Goal: Feedback & Contribution: Submit feedback/report problem

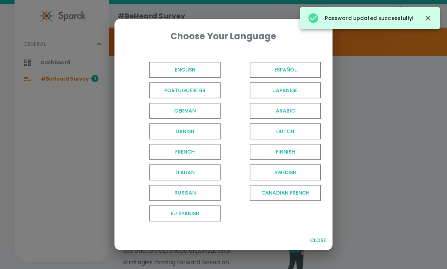
click at [202, 70] on span "English" at bounding box center [184, 70] width 71 height 16
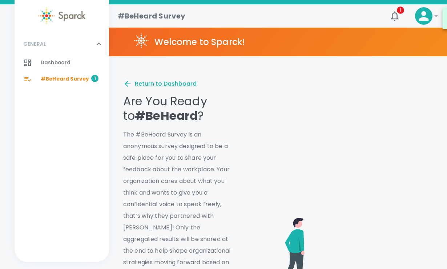
scroll to position [9, 0]
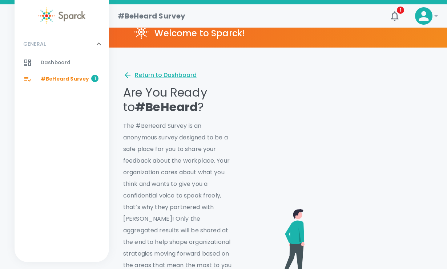
click at [64, 77] on span "#BeHeard Survey" at bounding box center [65, 79] width 48 height 7
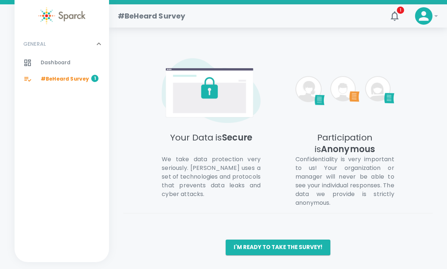
scroll to position [402, 0]
click at [266, 243] on button "I'm ready to take the survey!" at bounding box center [278, 247] width 105 height 15
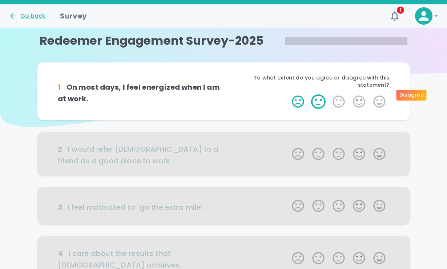
click at [318, 94] on label "2 Stars" at bounding box center [318, 101] width 20 height 15
click at [288, 94] on input "2 Stars" at bounding box center [287, 94] width 0 height 0
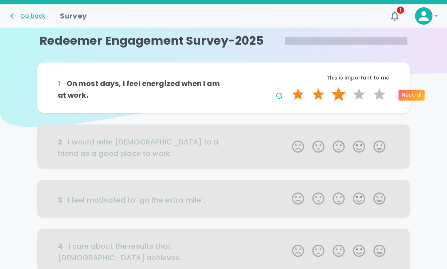
click at [340, 93] on label "3 Stars" at bounding box center [338, 94] width 20 height 15
click at [288, 87] on input "3 Stars" at bounding box center [287, 87] width 0 height 0
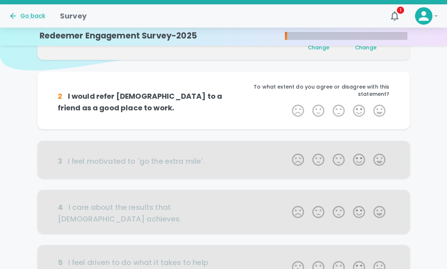
scroll to position [64, 0]
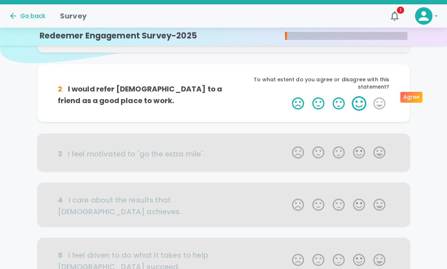
click at [357, 96] on label "4 Stars" at bounding box center [359, 103] width 20 height 15
click at [288, 96] on input "4 Stars" at bounding box center [287, 96] width 0 height 0
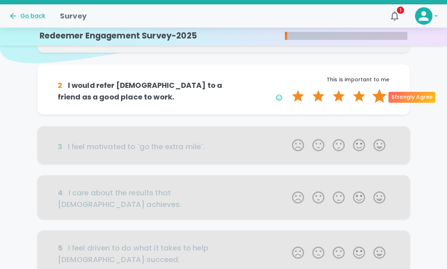
click at [377, 94] on label "5 Stars" at bounding box center [379, 96] width 20 height 15
click at [288, 89] on input "5 Stars" at bounding box center [287, 89] width 0 height 0
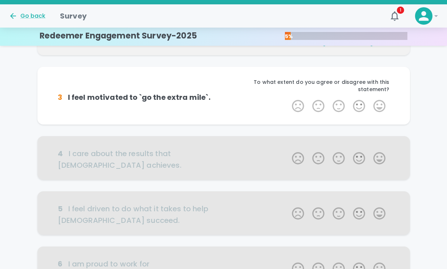
scroll to position [134, 0]
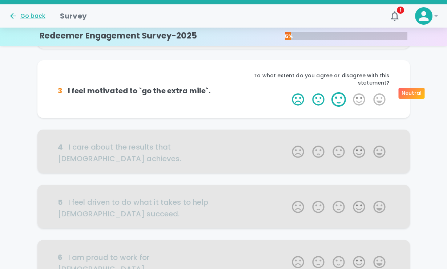
click at [340, 92] on label "3 Stars" at bounding box center [338, 99] width 20 height 15
click at [288, 92] on input "3 Stars" at bounding box center [287, 92] width 0 height 0
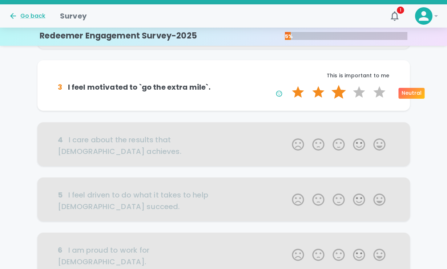
click at [337, 92] on label "3 Stars" at bounding box center [338, 92] width 20 height 15
click at [288, 85] on input "3 Stars" at bounding box center [287, 85] width 0 height 0
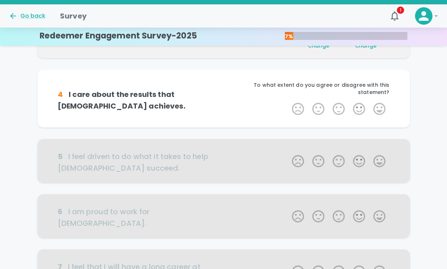
scroll to position [198, 0]
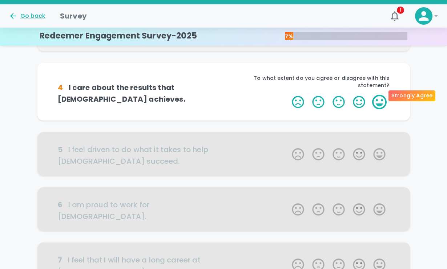
click at [372, 95] on label "5 Stars" at bounding box center [379, 102] width 20 height 15
click at [288, 94] on input "5 Stars" at bounding box center [287, 94] width 0 height 0
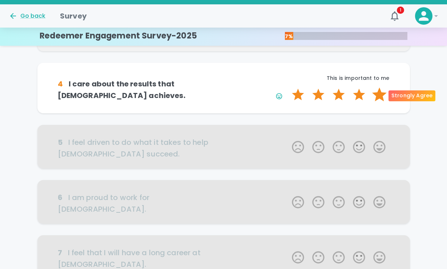
click at [377, 95] on label "5 Stars" at bounding box center [379, 95] width 20 height 15
click at [288, 88] on input "5 Stars" at bounding box center [287, 87] width 0 height 0
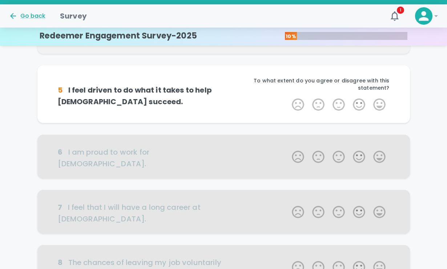
scroll to position [271, 0]
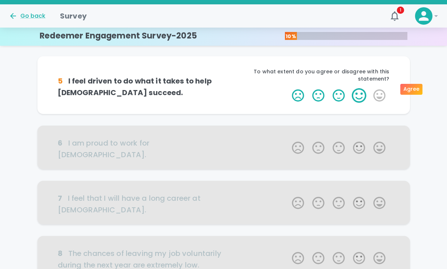
click at [358, 90] on label "4 Stars" at bounding box center [359, 95] width 20 height 15
click at [288, 88] on input "4 Stars" at bounding box center [287, 88] width 0 height 0
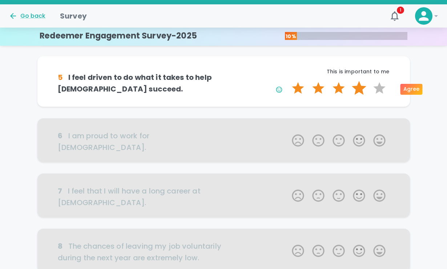
click at [361, 89] on label "4 Stars" at bounding box center [359, 88] width 20 height 15
click at [288, 81] on input "4 Stars" at bounding box center [287, 81] width 0 height 0
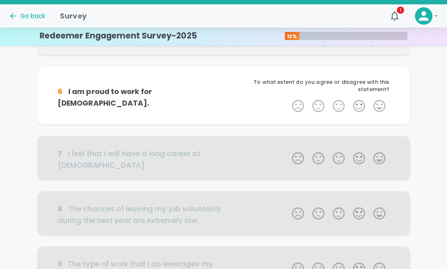
scroll to position [335, 0]
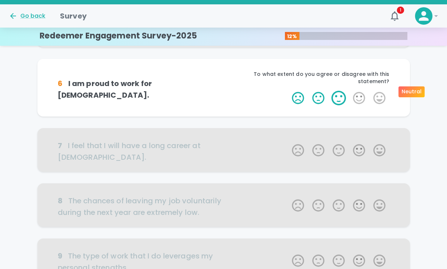
click at [341, 93] on label "3 Stars" at bounding box center [338, 98] width 20 height 15
click at [288, 91] on input "3 Stars" at bounding box center [287, 90] width 0 height 0
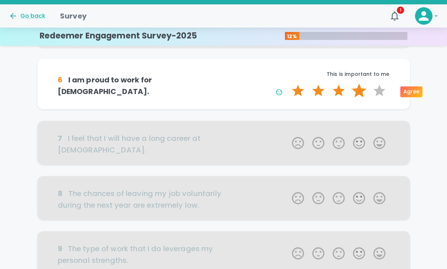
click at [362, 93] on label "4 Stars" at bounding box center [359, 91] width 20 height 15
click at [288, 84] on input "4 Stars" at bounding box center [287, 83] width 0 height 0
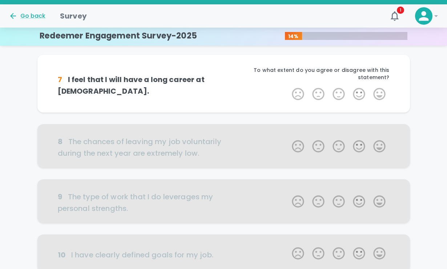
scroll to position [406, 0]
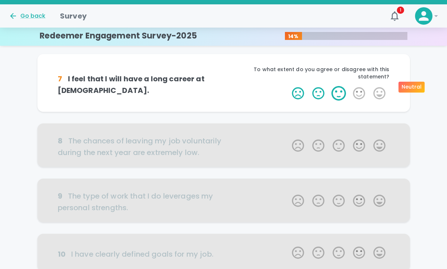
click at [335, 91] on label "3 Stars" at bounding box center [338, 93] width 20 height 15
click at [288, 86] on input "3 Stars" at bounding box center [287, 86] width 0 height 0
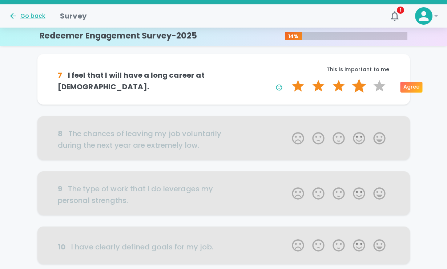
click at [360, 86] on label "4 Stars" at bounding box center [359, 86] width 20 height 15
click at [288, 79] on input "4 Stars" at bounding box center [287, 78] width 0 height 0
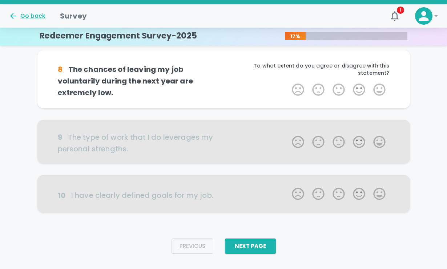
scroll to position [480, 0]
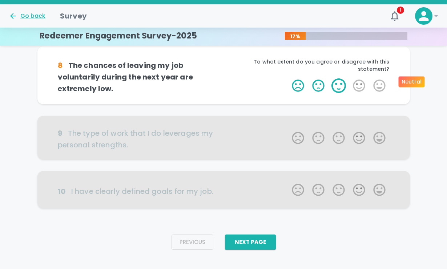
click at [338, 80] on label "3 Stars" at bounding box center [338, 85] width 20 height 15
click at [288, 78] on input "3 Stars" at bounding box center [287, 78] width 0 height 0
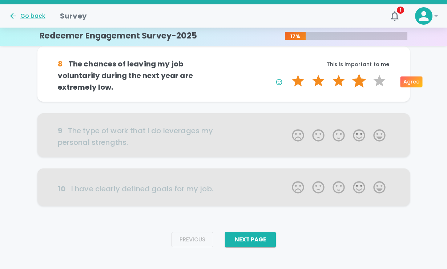
click at [357, 81] on label "4 Stars" at bounding box center [359, 81] width 20 height 15
click at [288, 74] on input "4 Stars" at bounding box center [287, 73] width 0 height 0
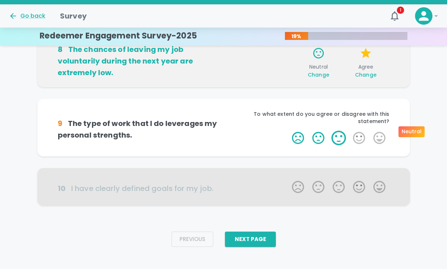
scroll to position [495, 0]
click at [337, 134] on label "3 Stars" at bounding box center [338, 138] width 20 height 15
click at [288, 131] on input "3 Stars" at bounding box center [287, 131] width 0 height 0
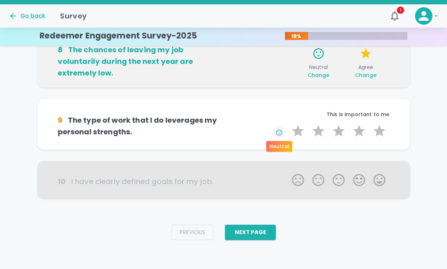
click at [278, 132] on icon "button" at bounding box center [278, 132] width 7 height 7
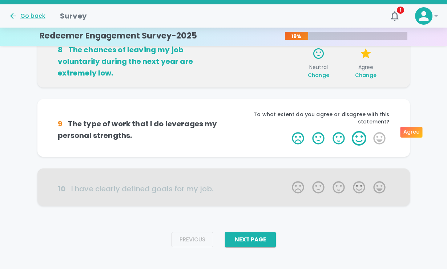
click at [356, 133] on label "4 Stars" at bounding box center [359, 138] width 20 height 15
click at [288, 131] on input "4 Stars" at bounding box center [287, 131] width 0 height 0
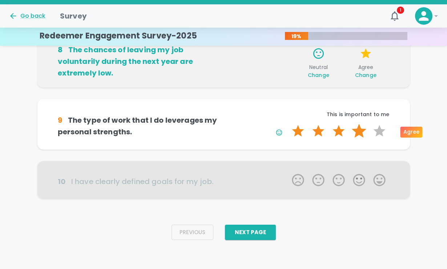
click at [359, 133] on label "4 Stars" at bounding box center [359, 131] width 20 height 15
click at [288, 124] on input "4 Stars" at bounding box center [287, 123] width 0 height 0
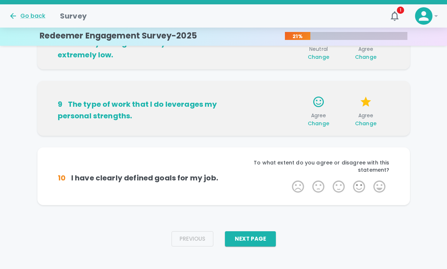
scroll to position [512, 0]
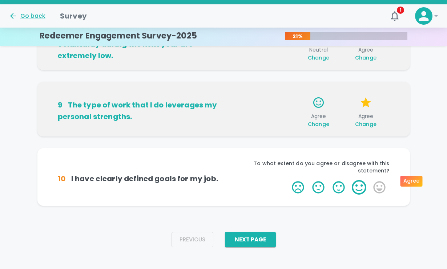
click at [358, 180] on label "4 Stars" at bounding box center [359, 187] width 20 height 15
click at [288, 180] on input "4 Stars" at bounding box center [287, 180] width 0 height 0
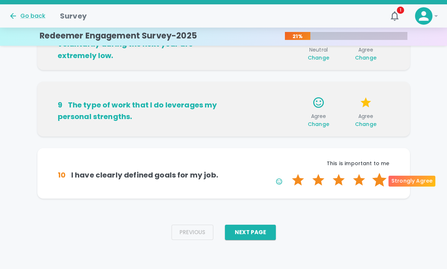
click at [378, 178] on label "5 Stars" at bounding box center [379, 180] width 20 height 15
click at [288, 173] on input "5 Stars" at bounding box center [287, 172] width 0 height 0
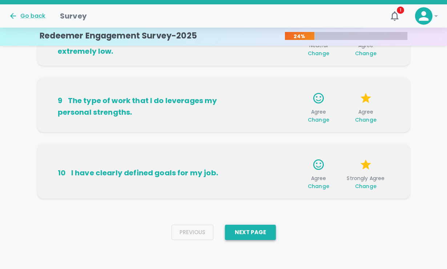
click at [265, 234] on button "Next Page" at bounding box center [250, 232] width 51 height 15
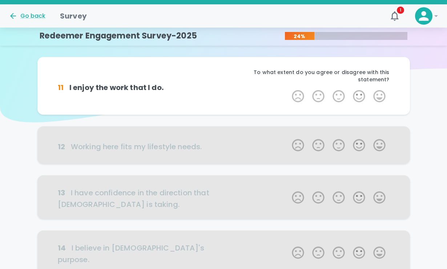
scroll to position [0, 0]
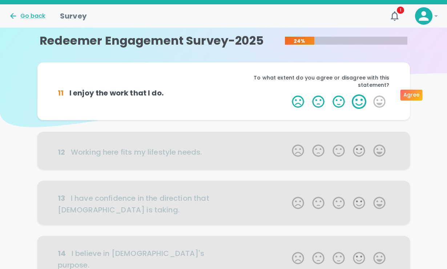
click at [361, 95] on label "4 Stars" at bounding box center [359, 101] width 20 height 15
click at [288, 94] on input "4 Stars" at bounding box center [287, 94] width 0 height 0
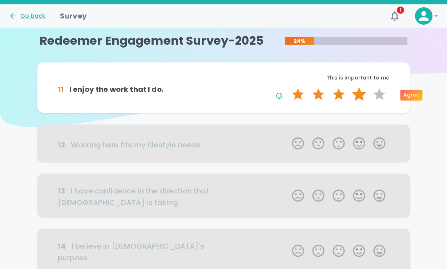
click at [358, 95] on label "4 Stars" at bounding box center [359, 94] width 20 height 15
click at [288, 87] on input "4 Stars" at bounding box center [287, 87] width 0 height 0
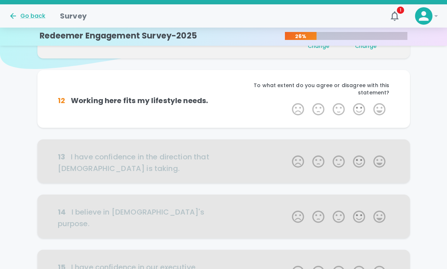
scroll to position [64, 0]
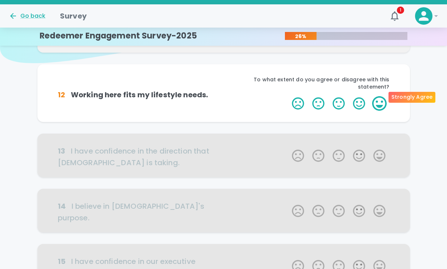
click at [374, 97] on label "5 Stars" at bounding box center [379, 103] width 20 height 15
click at [288, 96] on input "5 Stars" at bounding box center [287, 96] width 0 height 0
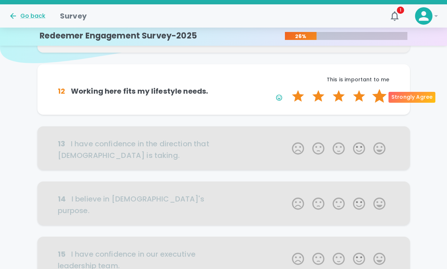
click at [382, 101] on label "5 Stars" at bounding box center [379, 96] width 20 height 15
click at [288, 89] on input "5 Stars" at bounding box center [287, 89] width 0 height 0
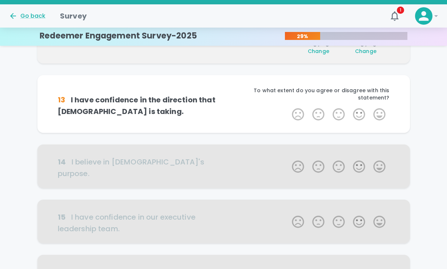
scroll to position [128, 0]
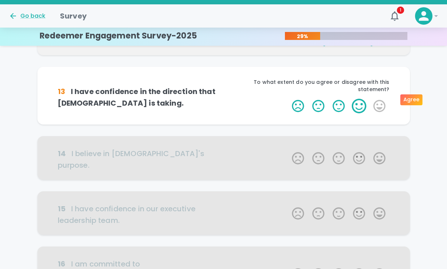
click at [362, 102] on label "4 Stars" at bounding box center [359, 106] width 20 height 15
click at [288, 99] on input "4 Stars" at bounding box center [287, 98] width 0 height 0
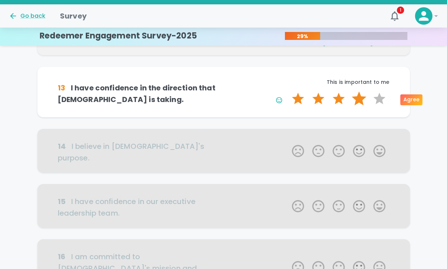
click at [362, 98] on label "4 Stars" at bounding box center [359, 99] width 20 height 15
click at [288, 92] on input "4 Stars" at bounding box center [287, 91] width 0 height 0
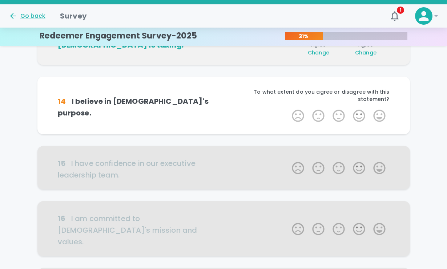
scroll to position [192, 0]
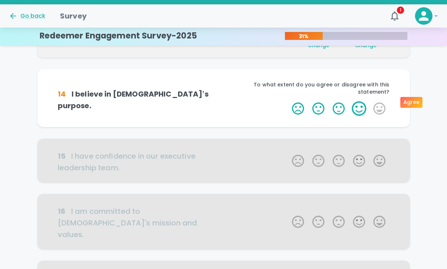
click at [363, 101] on label "4 Stars" at bounding box center [359, 108] width 20 height 15
click at [288, 101] on input "4 Stars" at bounding box center [287, 101] width 0 height 0
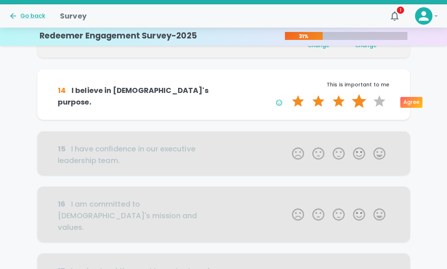
click at [361, 101] on label "4 Stars" at bounding box center [359, 101] width 20 height 15
click at [288, 94] on input "4 Stars" at bounding box center [287, 94] width 0 height 0
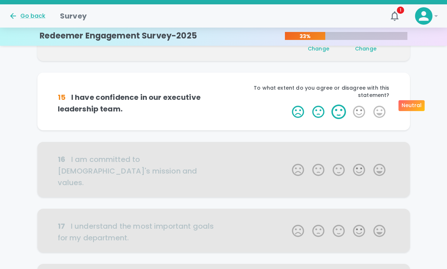
scroll to position [255, 0]
click at [342, 105] on label "3 Stars" at bounding box center [338, 112] width 20 height 15
click at [288, 104] on input "3 Stars" at bounding box center [287, 104] width 0 height 0
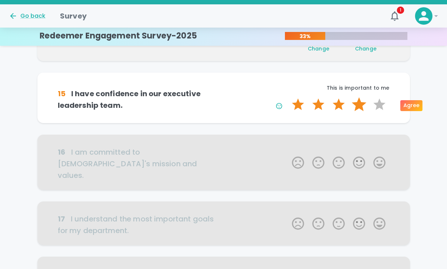
click at [359, 105] on label "4 Stars" at bounding box center [359, 104] width 20 height 15
click at [288, 97] on input "4 Stars" at bounding box center [287, 97] width 0 height 0
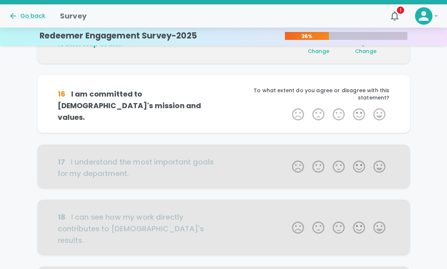
scroll to position [325, 0]
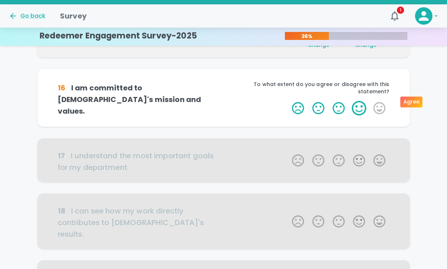
click at [357, 103] on label "4 Stars" at bounding box center [359, 108] width 20 height 15
click at [288, 101] on input "4 Stars" at bounding box center [287, 101] width 0 height 0
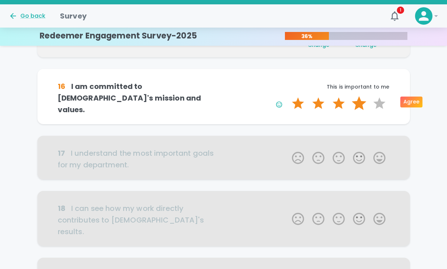
click at [357, 103] on label "4 Stars" at bounding box center [359, 103] width 20 height 15
click at [288, 96] on input "4 Stars" at bounding box center [287, 96] width 0 height 0
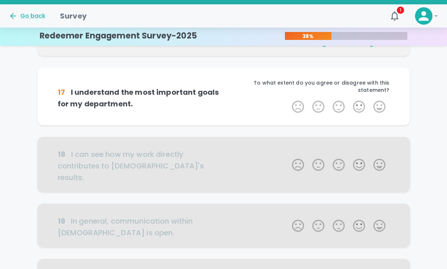
scroll to position [397, 0]
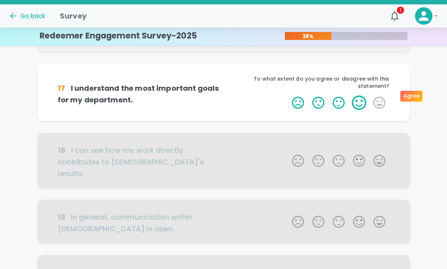
click at [359, 98] on label "4 Stars" at bounding box center [359, 103] width 20 height 15
click at [288, 96] on input "4 Stars" at bounding box center [287, 95] width 0 height 0
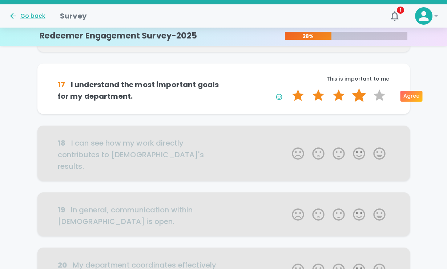
click at [358, 96] on label "4 Stars" at bounding box center [359, 95] width 20 height 15
click at [288, 88] on input "4 Stars" at bounding box center [287, 88] width 0 height 0
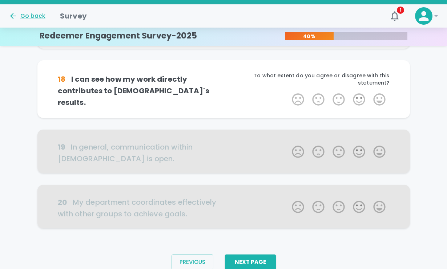
scroll to position [470, 0]
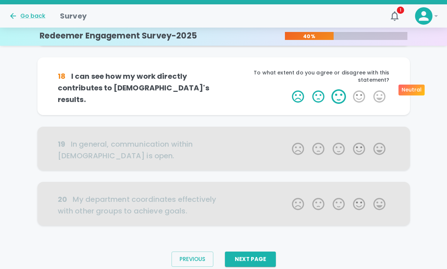
click at [344, 89] on label "3 Stars" at bounding box center [338, 96] width 20 height 15
click at [288, 89] on input "3 Stars" at bounding box center [287, 89] width 0 height 0
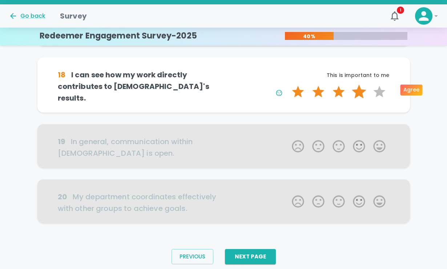
click at [358, 90] on label "4 Stars" at bounding box center [359, 92] width 20 height 15
click at [288, 85] on input "4 Stars" at bounding box center [287, 84] width 0 height 0
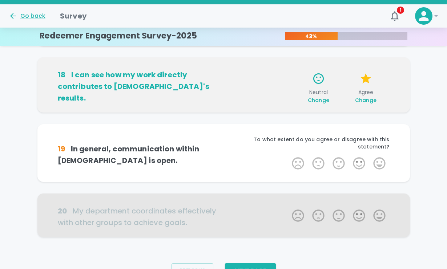
scroll to position [500, 0]
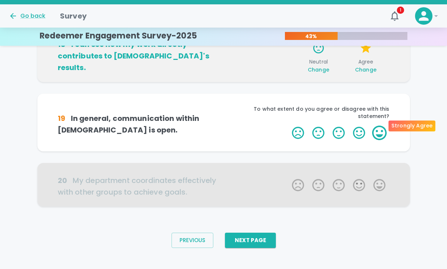
click at [377, 126] on label "5 Stars" at bounding box center [379, 133] width 20 height 15
click at [288, 125] on input "5 Stars" at bounding box center [287, 125] width 0 height 0
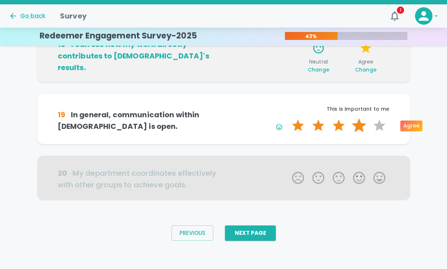
click at [359, 126] on label "4 Stars" at bounding box center [359, 125] width 20 height 15
click at [288, 118] on input "4 Stars" at bounding box center [287, 118] width 0 height 0
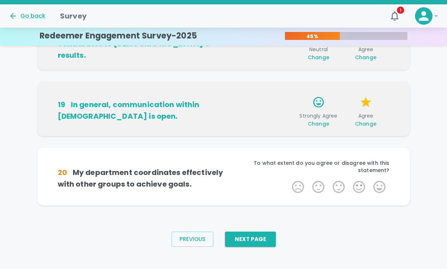
scroll to position [512, 0]
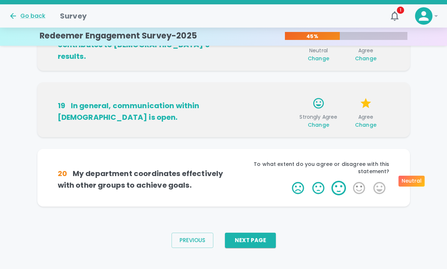
click at [342, 181] on label "3 Stars" at bounding box center [338, 188] width 20 height 15
click at [288, 181] on input "3 Stars" at bounding box center [287, 180] width 0 height 0
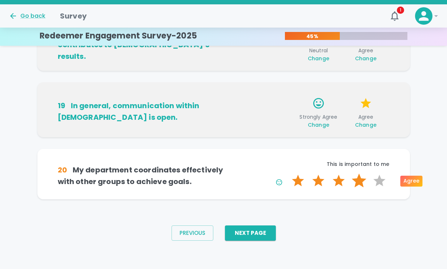
click at [358, 180] on label "4 Stars" at bounding box center [359, 181] width 20 height 15
click at [288, 174] on input "4 Stars" at bounding box center [287, 173] width 0 height 0
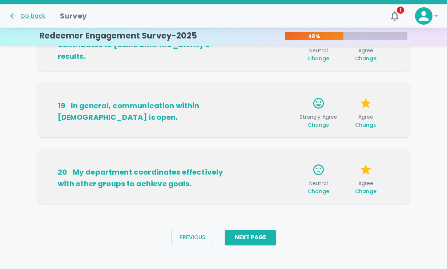
scroll to position [516, 0]
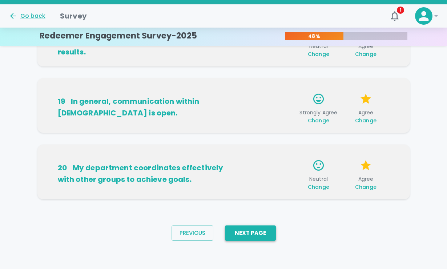
click at [259, 232] on button "Next Page" at bounding box center [250, 233] width 51 height 15
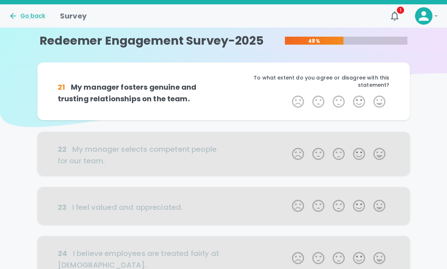
scroll to position [11, 0]
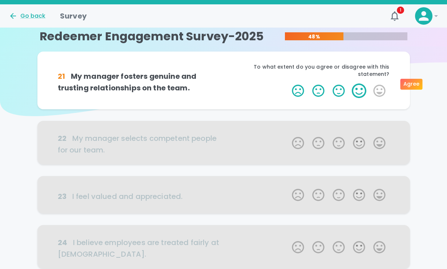
click at [361, 84] on label "4 Stars" at bounding box center [359, 91] width 20 height 15
click at [288, 84] on input "4 Stars" at bounding box center [287, 83] width 0 height 0
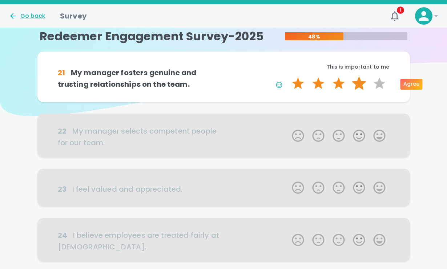
click at [360, 84] on label "4 Stars" at bounding box center [359, 83] width 20 height 15
click at [288, 76] on input "4 Stars" at bounding box center [287, 76] width 0 height 0
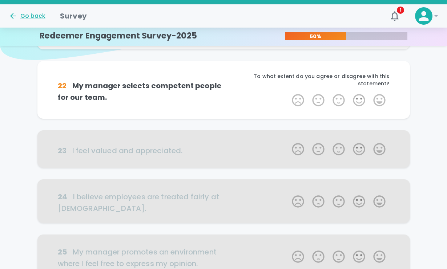
scroll to position [75, 0]
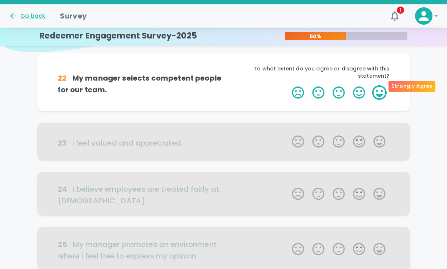
click at [380, 86] on label "5 Stars" at bounding box center [379, 92] width 20 height 15
click at [288, 85] on input "5 Stars" at bounding box center [287, 85] width 0 height 0
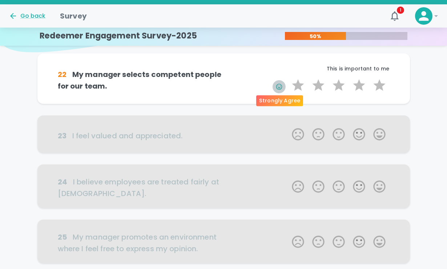
click at [277, 87] on icon "button" at bounding box center [278, 86] width 7 height 7
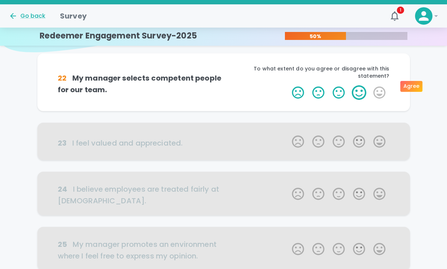
click at [357, 86] on label "4 Stars" at bounding box center [359, 92] width 20 height 15
click at [288, 85] on input "4 Stars" at bounding box center [287, 85] width 0 height 0
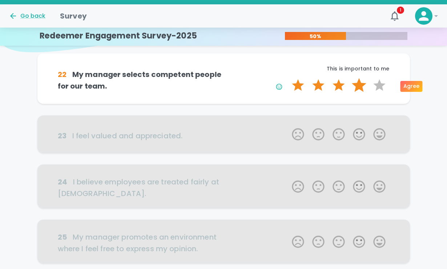
click at [361, 89] on label "4 Stars" at bounding box center [359, 85] width 20 height 15
click at [288, 78] on input "4 Stars" at bounding box center [287, 78] width 0 height 0
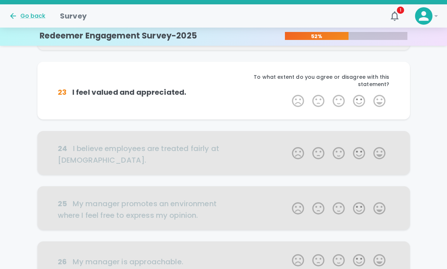
scroll to position [139, 0]
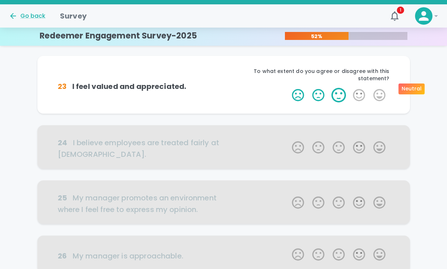
click at [335, 88] on label "3 Stars" at bounding box center [338, 95] width 20 height 15
click at [288, 88] on input "3 Stars" at bounding box center [287, 88] width 0 height 0
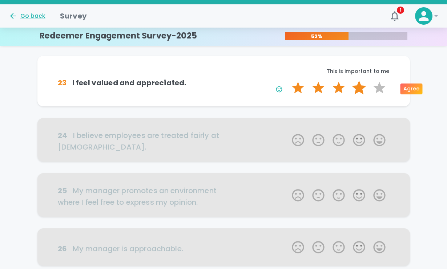
click at [360, 88] on label "4 Stars" at bounding box center [359, 88] width 20 height 15
click at [288, 81] on input "4 Stars" at bounding box center [287, 80] width 0 height 0
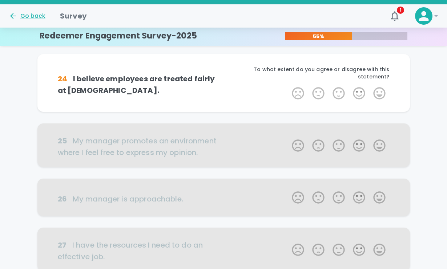
scroll to position [208, 0]
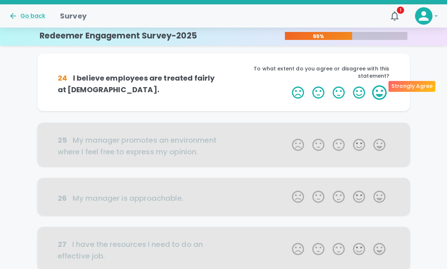
click at [376, 87] on label "5 Stars" at bounding box center [379, 92] width 20 height 15
click at [288, 85] on input "5 Stars" at bounding box center [287, 85] width 0 height 0
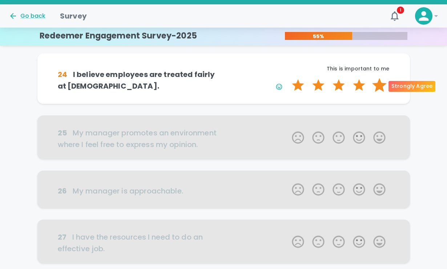
click at [379, 86] on label "5 Stars" at bounding box center [379, 85] width 20 height 15
click at [288, 78] on input "5 Stars" at bounding box center [287, 78] width 0 height 0
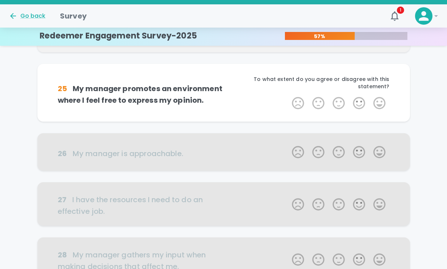
scroll to position [272, 0]
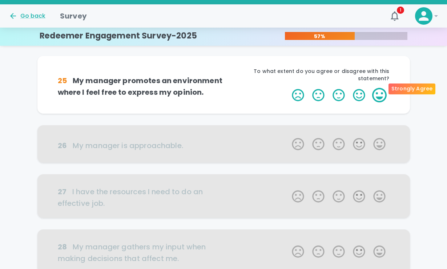
click at [379, 88] on label "5 Stars" at bounding box center [379, 95] width 20 height 15
click at [288, 88] on input "5 Stars" at bounding box center [287, 88] width 0 height 0
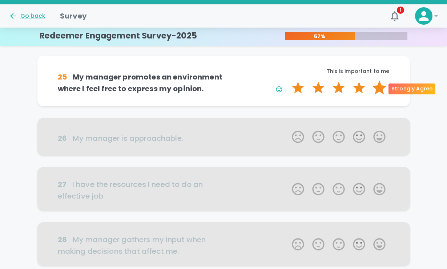
click at [379, 88] on label "5 Stars" at bounding box center [379, 88] width 20 height 15
click at [288, 81] on input "5 Stars" at bounding box center [287, 80] width 0 height 0
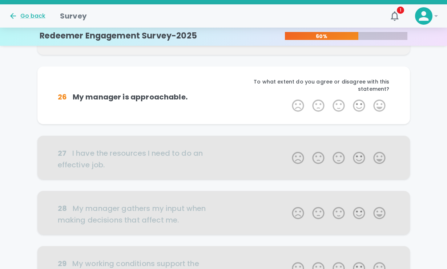
scroll to position [336, 0]
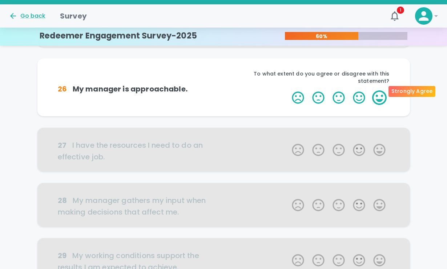
click at [379, 94] on label "5 Stars" at bounding box center [379, 97] width 20 height 15
click at [288, 90] on input "5 Stars" at bounding box center [287, 90] width 0 height 0
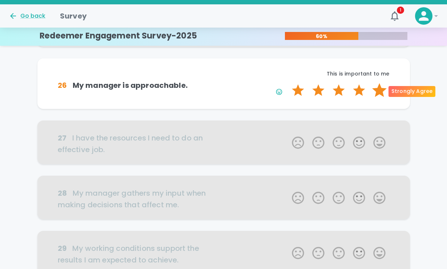
click at [379, 90] on label "5 Stars" at bounding box center [379, 90] width 20 height 15
click at [288, 83] on input "5 Stars" at bounding box center [287, 83] width 0 height 0
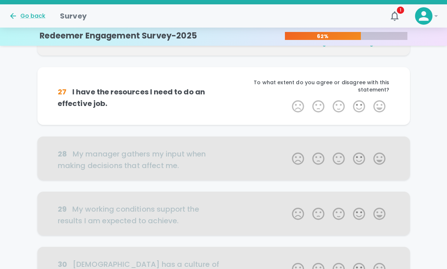
scroll to position [399, 0]
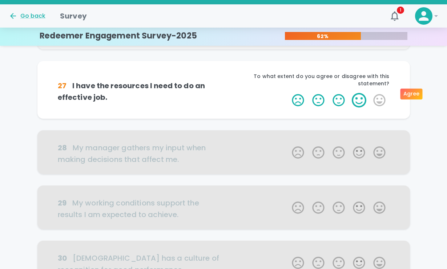
click at [360, 93] on label "4 Stars" at bounding box center [359, 100] width 20 height 15
click at [288, 93] on input "4 Stars" at bounding box center [287, 93] width 0 height 0
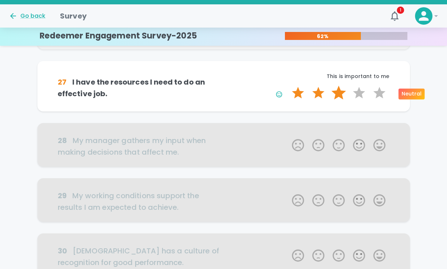
click at [336, 91] on label "3 Stars" at bounding box center [338, 93] width 20 height 15
click at [288, 86] on input "3 Stars" at bounding box center [287, 85] width 0 height 0
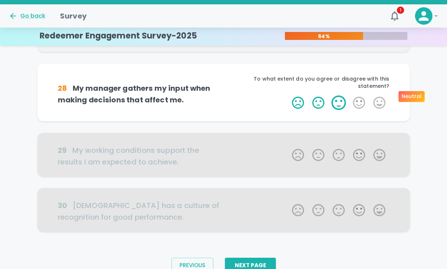
scroll to position [468, 0]
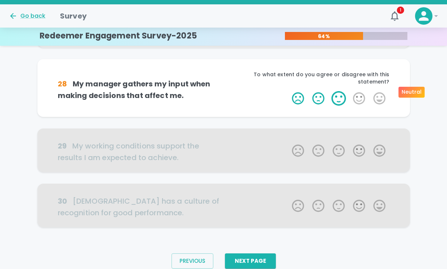
click at [342, 91] on label "3 Stars" at bounding box center [338, 98] width 20 height 15
click at [288, 91] on input "3 Stars" at bounding box center [287, 91] width 0 height 0
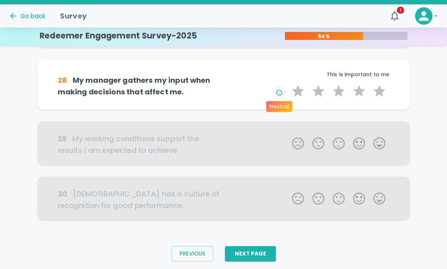
click at [277, 90] on icon "button" at bounding box center [278, 92] width 7 height 7
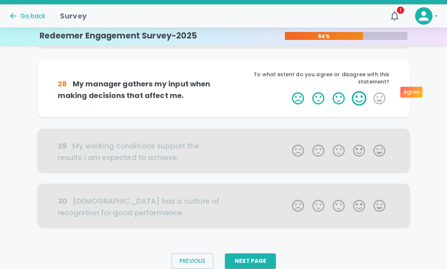
click at [353, 93] on label "4 Stars" at bounding box center [359, 98] width 20 height 15
click at [288, 91] on input "4 Stars" at bounding box center [287, 91] width 0 height 0
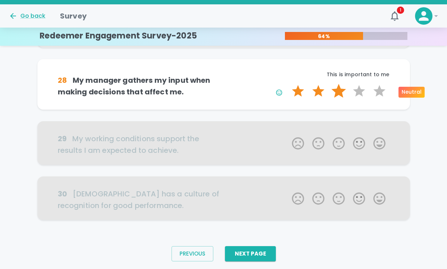
click at [338, 89] on label "3 Stars" at bounding box center [338, 91] width 20 height 15
click at [288, 84] on input "3 Stars" at bounding box center [287, 84] width 0 height 0
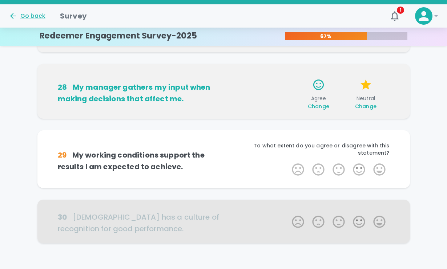
scroll to position [432, 0]
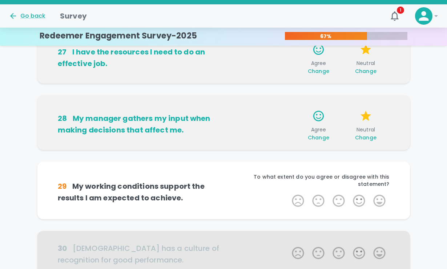
click at [364, 138] on span "Change" at bounding box center [365, 137] width 21 height 7
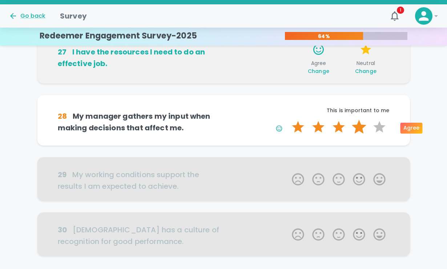
click at [362, 127] on label "4 Stars" at bounding box center [359, 127] width 20 height 15
click at [288, 120] on input "4 Stars" at bounding box center [287, 119] width 0 height 0
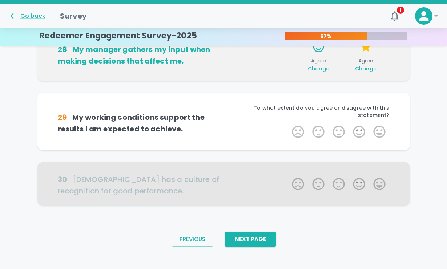
scroll to position [500, 0]
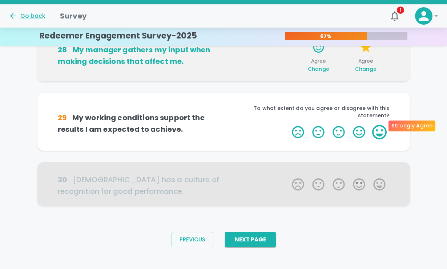
click at [376, 125] on label "5 Stars" at bounding box center [379, 132] width 20 height 15
click at [288, 125] on input "5 Stars" at bounding box center [287, 125] width 0 height 0
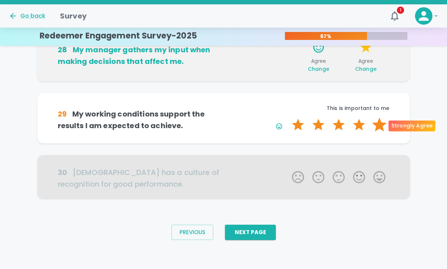
click at [381, 126] on label "5 Stars" at bounding box center [379, 125] width 20 height 15
click at [288, 118] on input "5 Stars" at bounding box center [287, 117] width 0 height 0
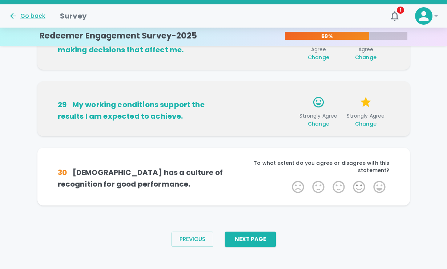
scroll to position [512, 0]
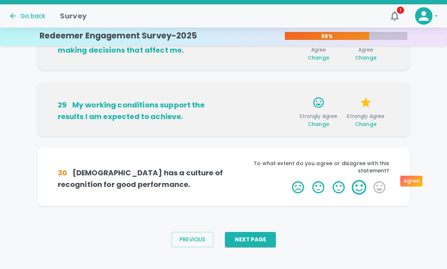
click at [358, 182] on label "4 Stars" at bounding box center [359, 187] width 20 height 15
click at [288, 180] on input "4 Stars" at bounding box center [287, 180] width 0 height 0
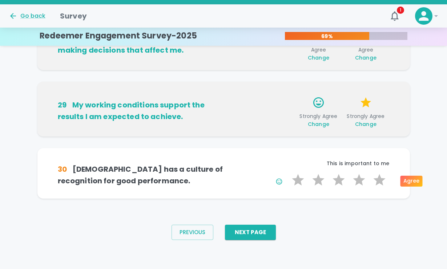
click at [358, 182] on label "4 Stars" at bounding box center [359, 180] width 20 height 15
click at [288, 173] on input "4 Stars" at bounding box center [287, 172] width 0 height 0
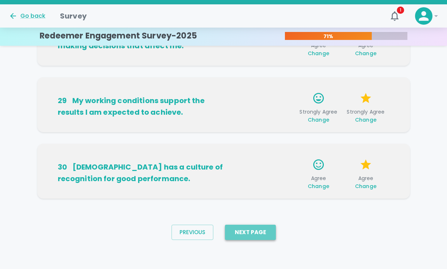
click at [251, 231] on button "Next Page" at bounding box center [250, 232] width 51 height 15
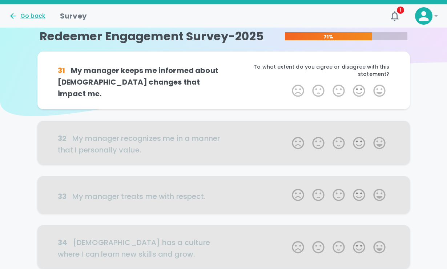
scroll to position [10, 0]
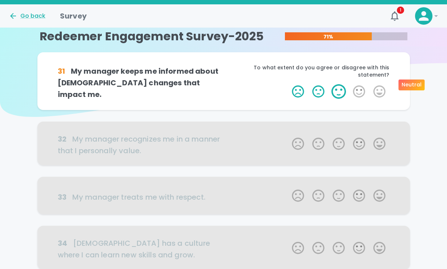
click at [337, 85] on label "3 Stars" at bounding box center [338, 91] width 20 height 15
click at [288, 84] on input "3 Stars" at bounding box center [287, 84] width 0 height 0
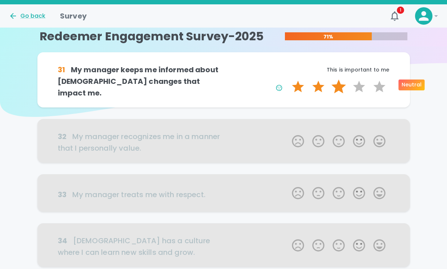
click at [339, 86] on label "3 Stars" at bounding box center [338, 87] width 20 height 15
click at [288, 80] on input "3 Stars" at bounding box center [287, 79] width 0 height 0
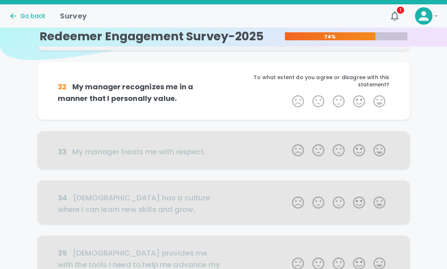
scroll to position [74, 0]
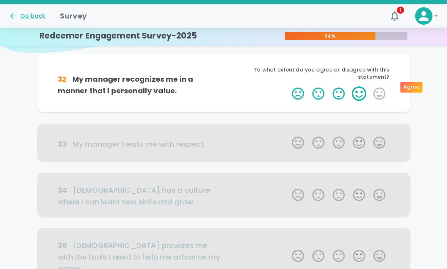
click at [356, 87] on label "4 Stars" at bounding box center [359, 93] width 20 height 15
click at [288, 86] on input "4 Stars" at bounding box center [287, 86] width 0 height 0
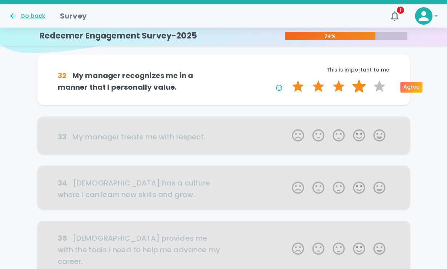
click at [362, 89] on label "4 Stars" at bounding box center [359, 86] width 20 height 15
click at [288, 79] on input "4 Stars" at bounding box center [287, 79] width 0 height 0
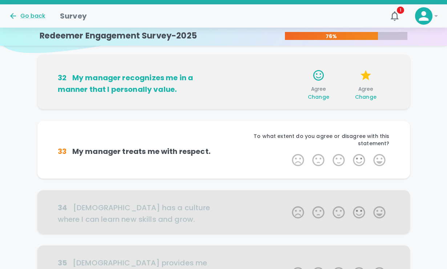
scroll to position [138, 0]
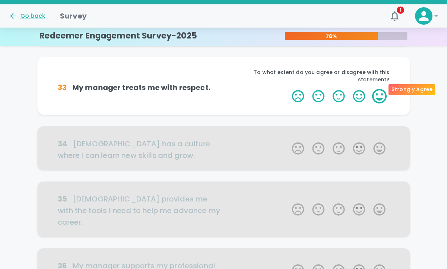
click at [371, 92] on label "5 Stars" at bounding box center [379, 96] width 20 height 15
click at [288, 89] on input "5 Stars" at bounding box center [287, 89] width 0 height 0
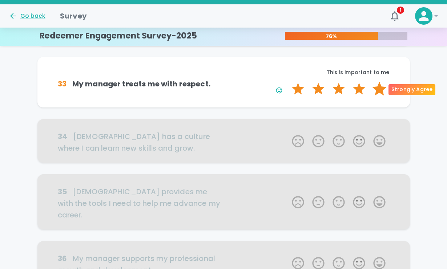
click at [380, 91] on label "5 Stars" at bounding box center [379, 89] width 20 height 15
click at [288, 82] on input "5 Stars" at bounding box center [287, 81] width 0 height 0
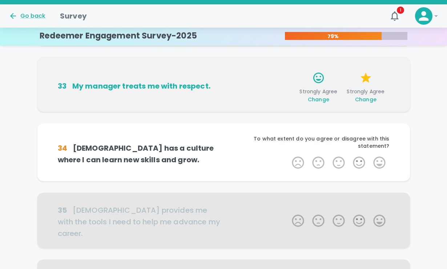
scroll to position [202, 0]
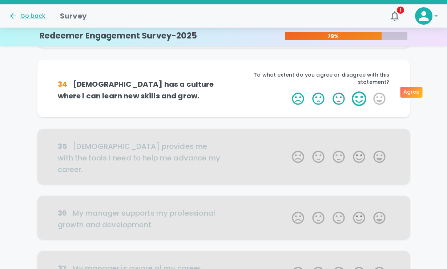
click at [358, 92] on label "4 Stars" at bounding box center [359, 99] width 20 height 15
click at [288, 91] on input "4 Stars" at bounding box center [287, 91] width 0 height 0
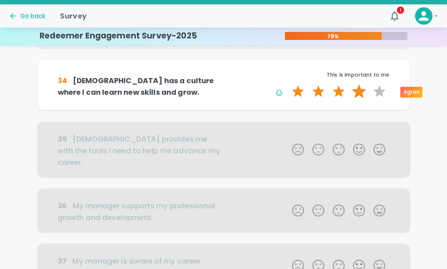
click at [362, 92] on label "4 Stars" at bounding box center [359, 91] width 20 height 15
click at [288, 84] on input "4 Stars" at bounding box center [287, 84] width 0 height 0
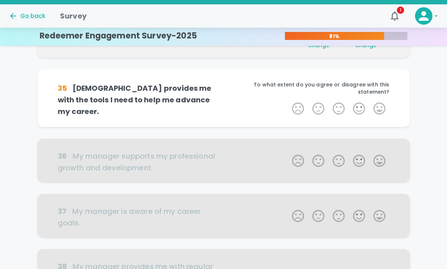
scroll to position [266, 0]
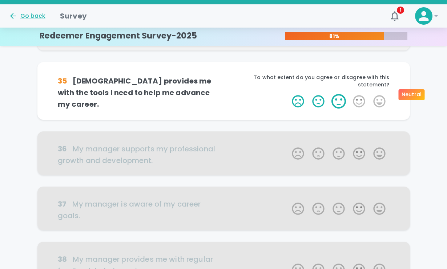
click at [341, 95] on label "3 Stars" at bounding box center [338, 101] width 20 height 15
click at [288, 94] on input "3 Stars" at bounding box center [287, 94] width 0 height 0
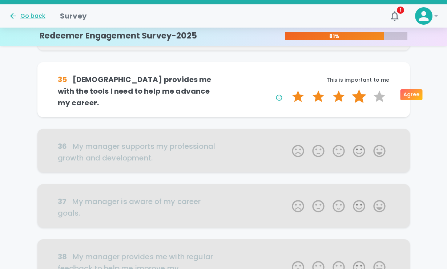
click at [360, 95] on label "4 Stars" at bounding box center [359, 96] width 20 height 15
click at [288, 89] on input "4 Stars" at bounding box center [287, 89] width 0 height 0
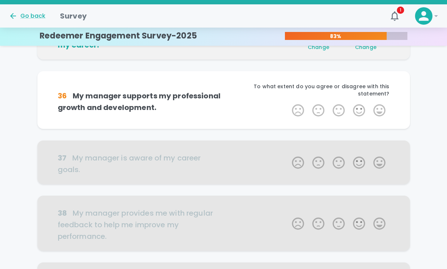
scroll to position [330, 0]
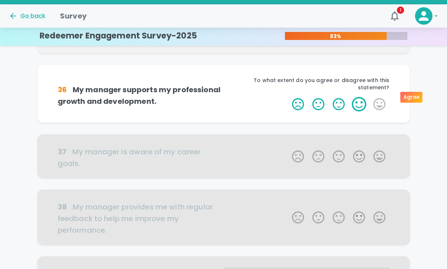
click at [358, 98] on label "4 Stars" at bounding box center [359, 104] width 20 height 15
click at [288, 97] on input "4 Stars" at bounding box center [287, 97] width 0 height 0
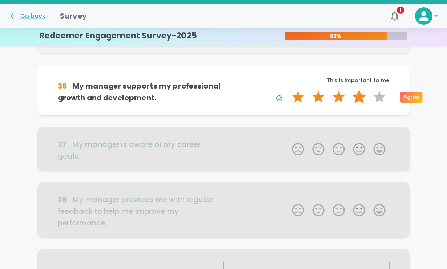
click at [359, 98] on label "4 Stars" at bounding box center [359, 97] width 20 height 15
click at [288, 90] on input "4 Stars" at bounding box center [287, 89] width 0 height 0
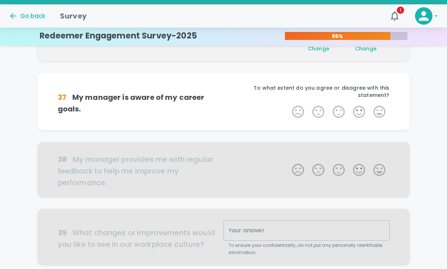
scroll to position [394, 0]
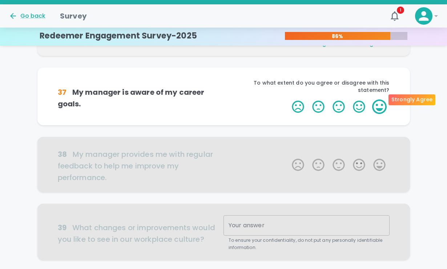
click at [378, 100] on label "5 Stars" at bounding box center [379, 107] width 20 height 15
click at [288, 99] on input "5 Stars" at bounding box center [287, 99] width 0 height 0
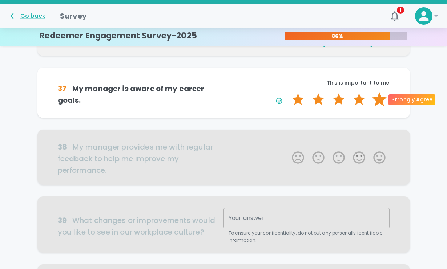
click at [380, 98] on label "5 Stars" at bounding box center [379, 99] width 20 height 15
click at [288, 92] on input "5 Stars" at bounding box center [287, 92] width 0 height 0
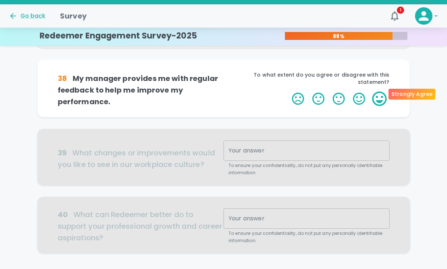
scroll to position [469, 0]
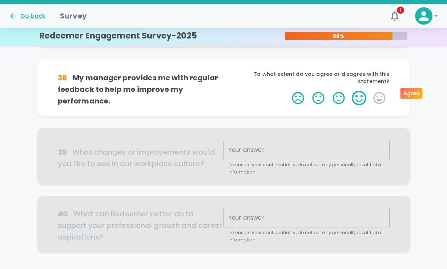
click at [357, 91] on label "4 Stars" at bounding box center [359, 98] width 20 height 15
click at [288, 91] on input "4 Stars" at bounding box center [287, 90] width 0 height 0
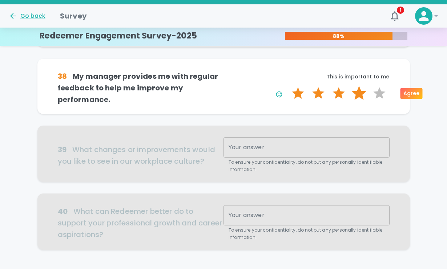
click at [362, 92] on label "4 Stars" at bounding box center [359, 93] width 20 height 15
click at [288, 86] on input "4 Stars" at bounding box center [287, 86] width 0 height 0
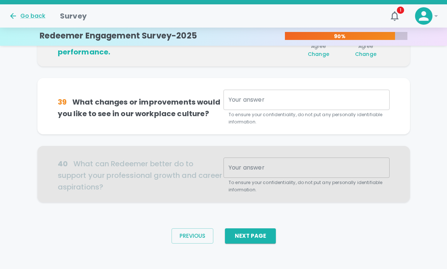
scroll to position [518, 0]
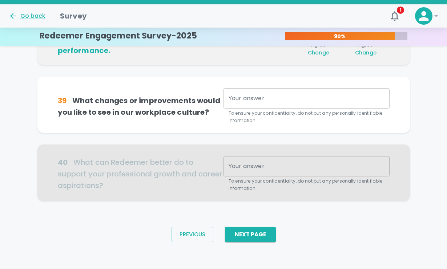
click at [266, 102] on div "x Your answer" at bounding box center [306, 98] width 166 height 20
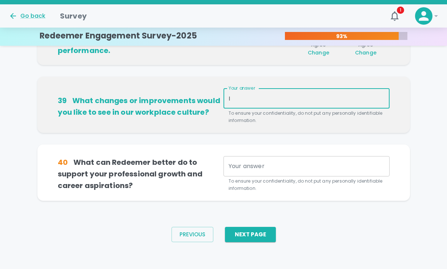
type textarea "I"
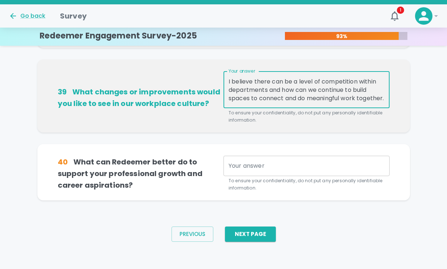
scroll to position [535, 0]
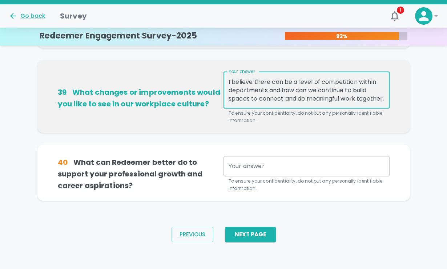
type textarea "I believe there can be a level of competition within departments and how can we…"
click at [243, 162] on textarea "Your answer" at bounding box center [306, 166] width 156 height 8
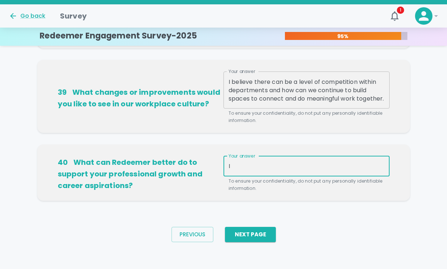
type textarea "I"
type textarea "T"
type textarea "I"
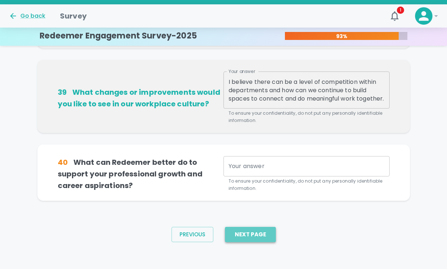
click at [255, 229] on button "Next Page" at bounding box center [250, 234] width 51 height 15
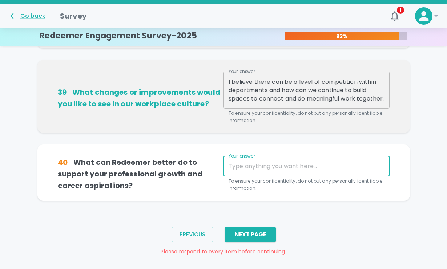
click at [247, 165] on textarea "Your answer" at bounding box center [306, 166] width 156 height 8
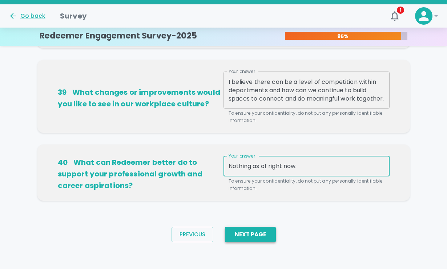
type textarea "Nothing as of right now."
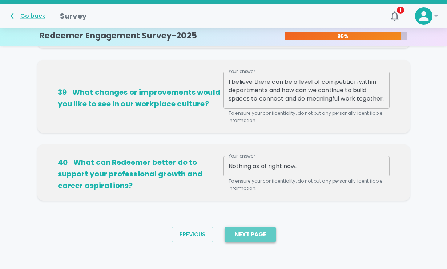
click at [253, 232] on button "Next Page" at bounding box center [250, 234] width 51 height 15
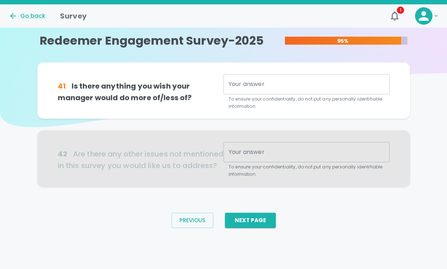
click at [245, 88] on textarea "Your answer" at bounding box center [306, 84] width 156 height 8
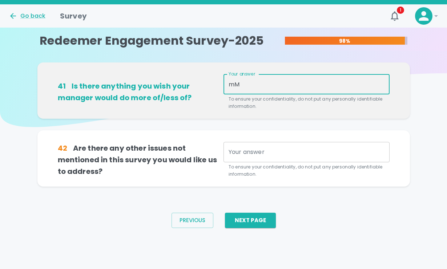
type textarea "m"
type textarea "M"
type textarea "D"
type textarea "I feel we are in a good rhythm at this moment."
click at [246, 151] on textarea "Your answer" at bounding box center [306, 152] width 156 height 8
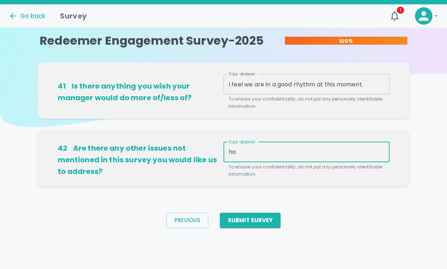
type textarea "h"
type textarea "Nothing at the moment."
click at [248, 223] on button "Submit Survey" at bounding box center [250, 220] width 61 height 15
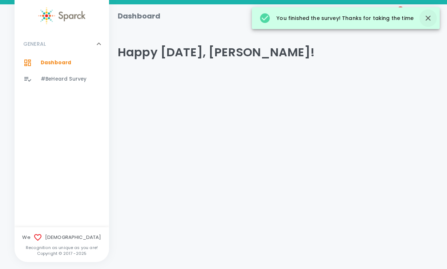
click at [426, 18] on icon "button" at bounding box center [427, 18] width 9 height 9
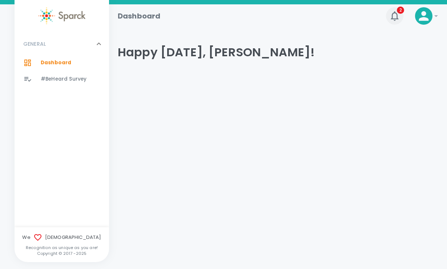
click at [394, 10] on button "2" at bounding box center [394, 15] width 17 height 17
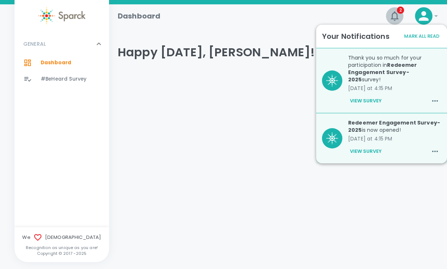
click at [394, 10] on button "2" at bounding box center [394, 15] width 17 height 17
